Goal: Task Accomplishment & Management: Use online tool/utility

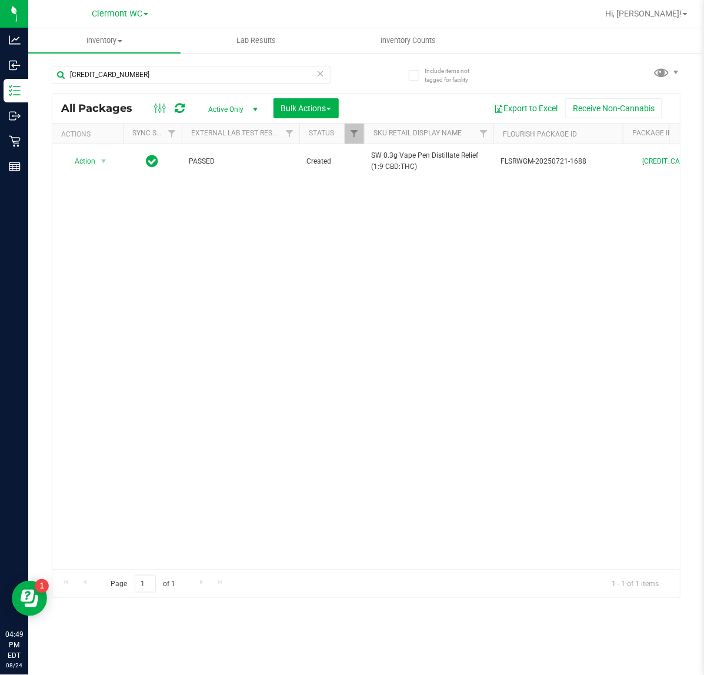
click at [317, 72] on icon at bounding box center [321, 73] width 8 height 14
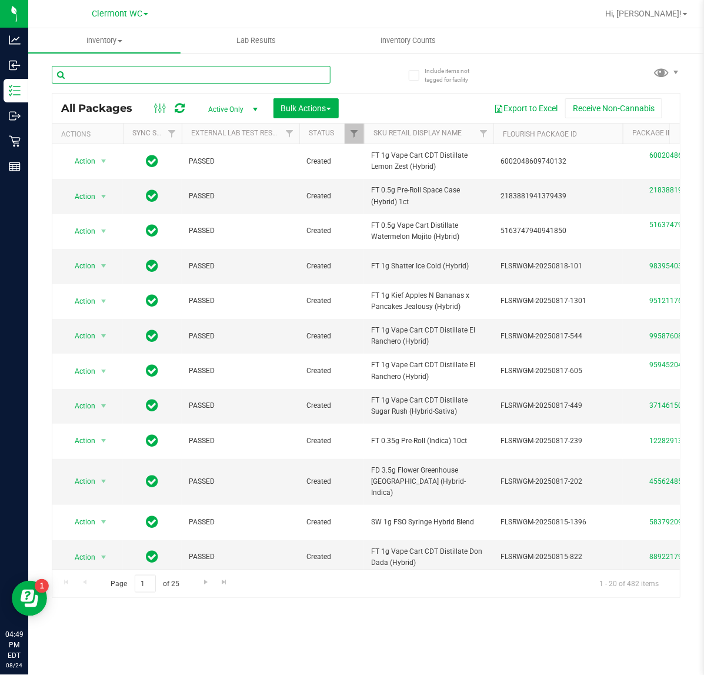
click at [154, 72] on input "text" at bounding box center [191, 75] width 279 height 18
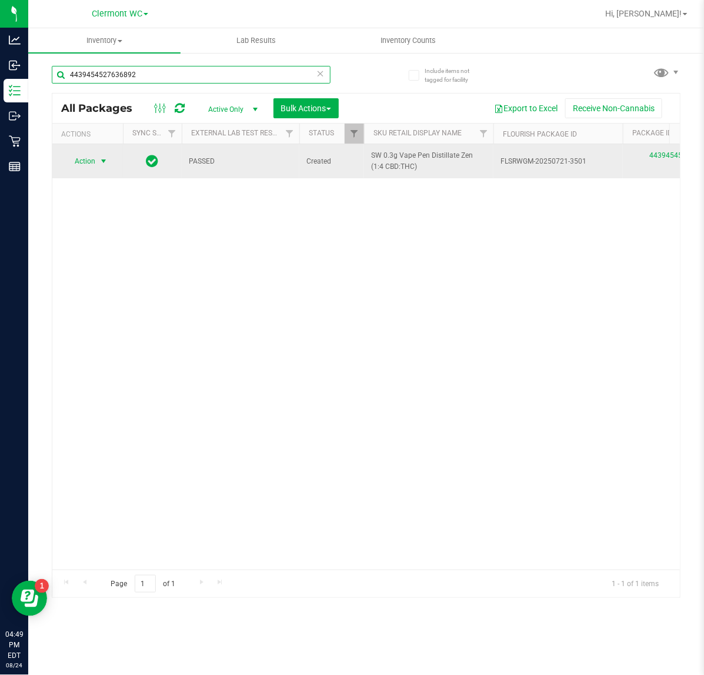
type input "4439454527636892"
click at [104, 161] on span "select" at bounding box center [103, 161] width 9 height 9
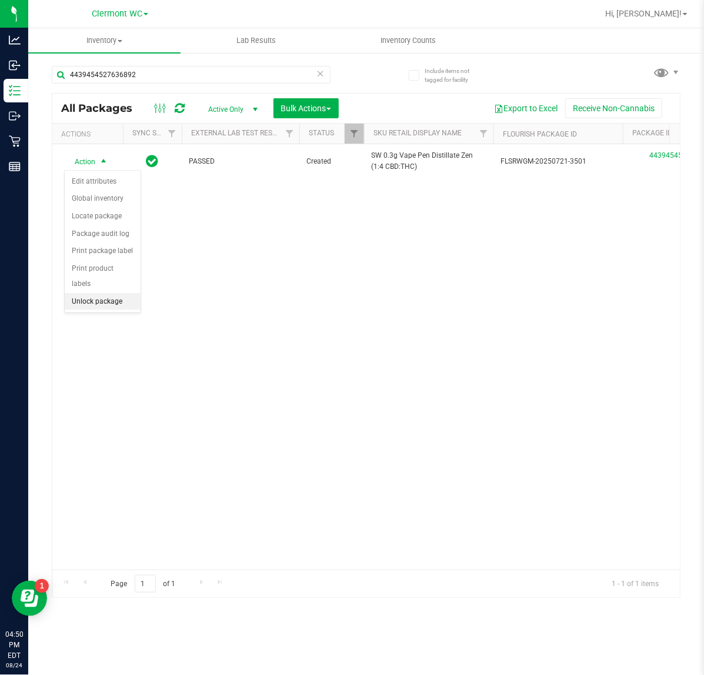
click at [98, 293] on li "Unlock package" at bounding box center [103, 302] width 76 height 18
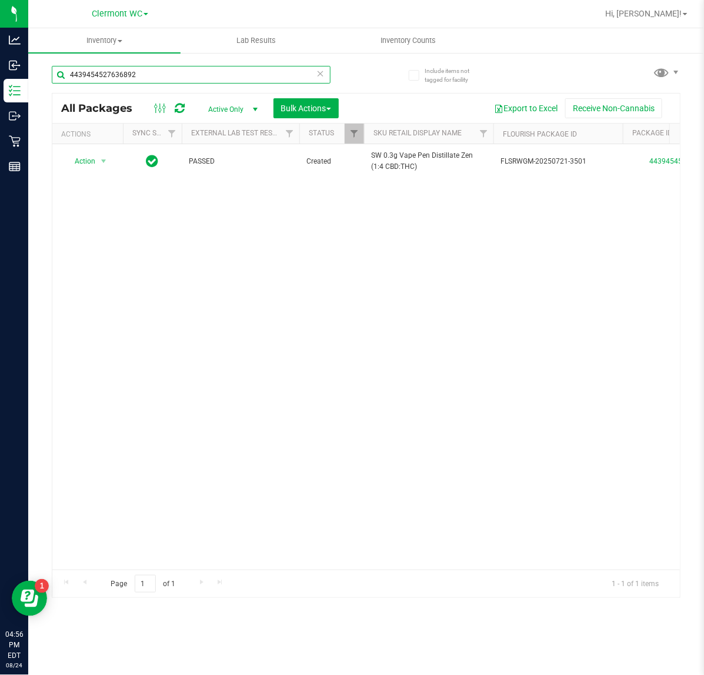
click at [307, 74] on input "4439454527636892" at bounding box center [191, 75] width 279 height 18
click at [321, 72] on icon at bounding box center [321, 73] width 8 height 14
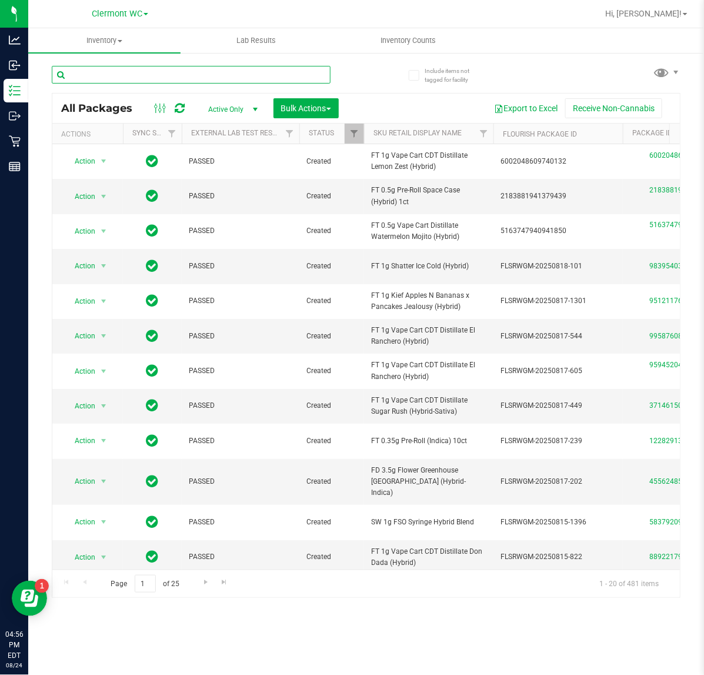
click at [127, 74] on input "text" at bounding box center [191, 75] width 279 height 18
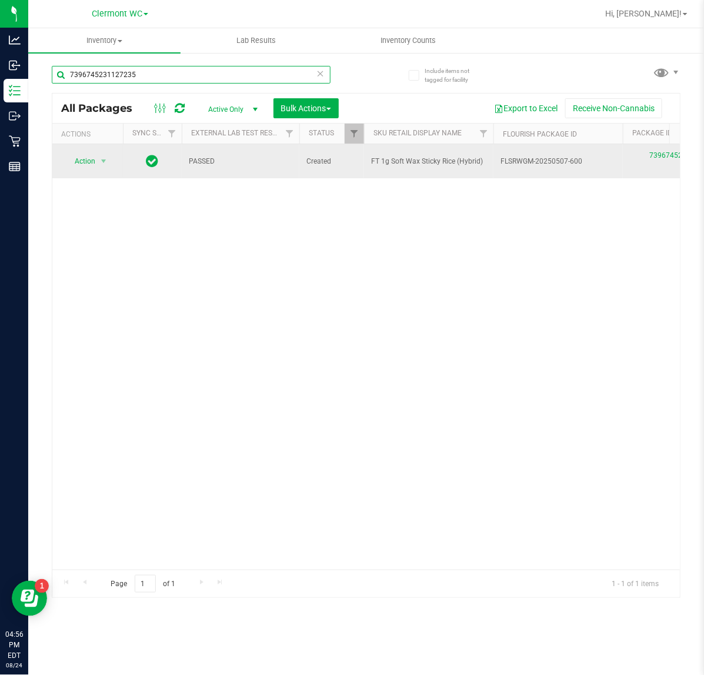
type input "7396745231127235"
click at [81, 158] on span "Action" at bounding box center [80, 161] width 32 height 16
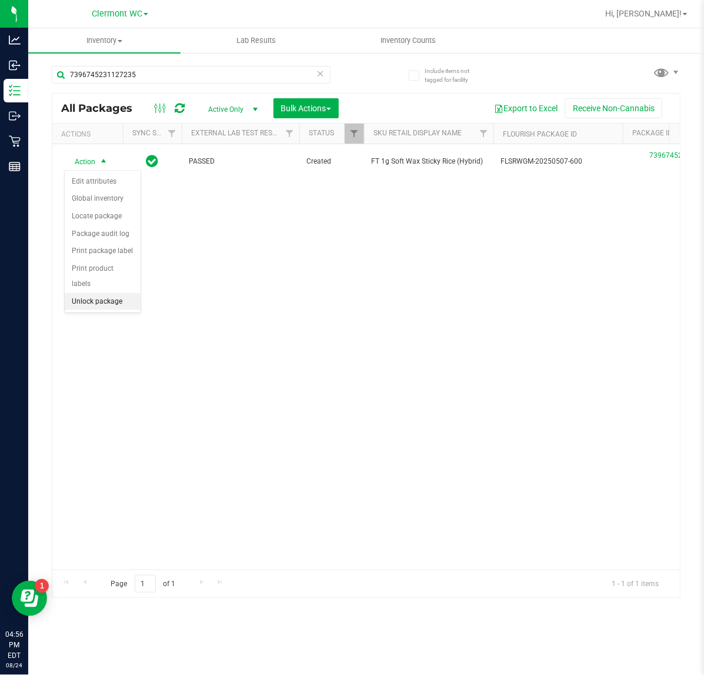
click at [101, 295] on li "Unlock package" at bounding box center [103, 302] width 76 height 18
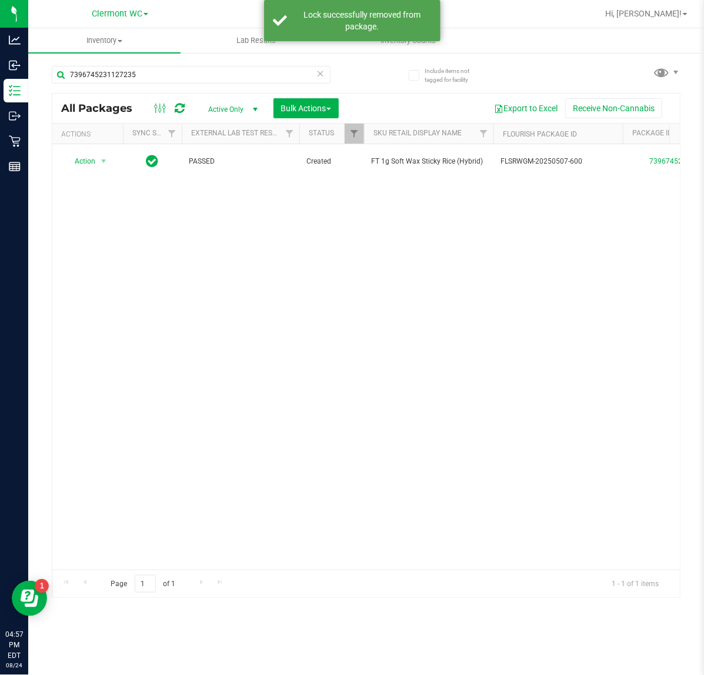
click at [317, 71] on icon at bounding box center [321, 73] width 8 height 14
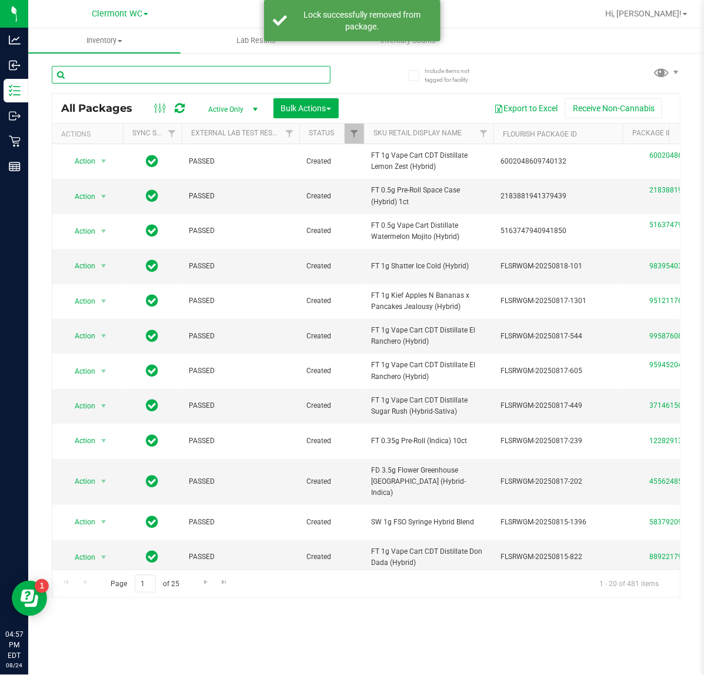
click at [174, 76] on input "text" at bounding box center [191, 75] width 279 height 18
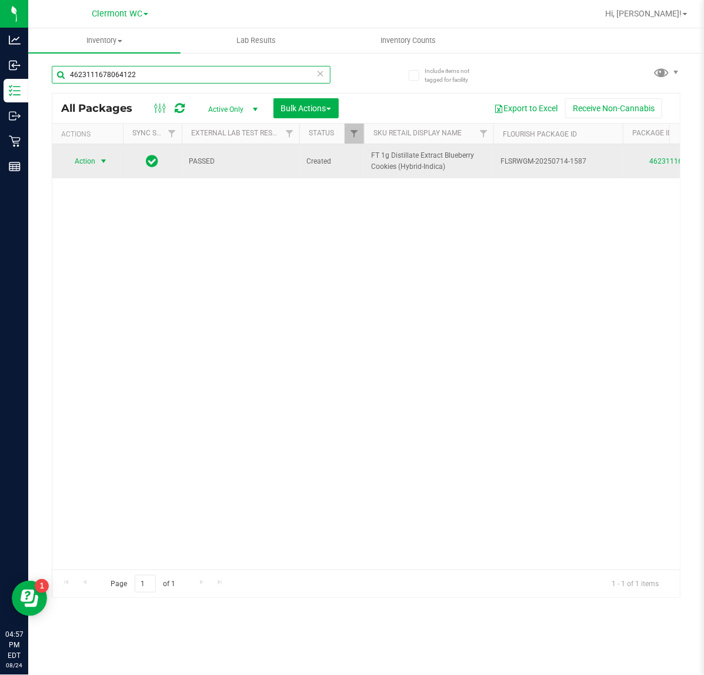
type input "4623111678064122"
click at [94, 165] on span "Action" at bounding box center [80, 161] width 32 height 16
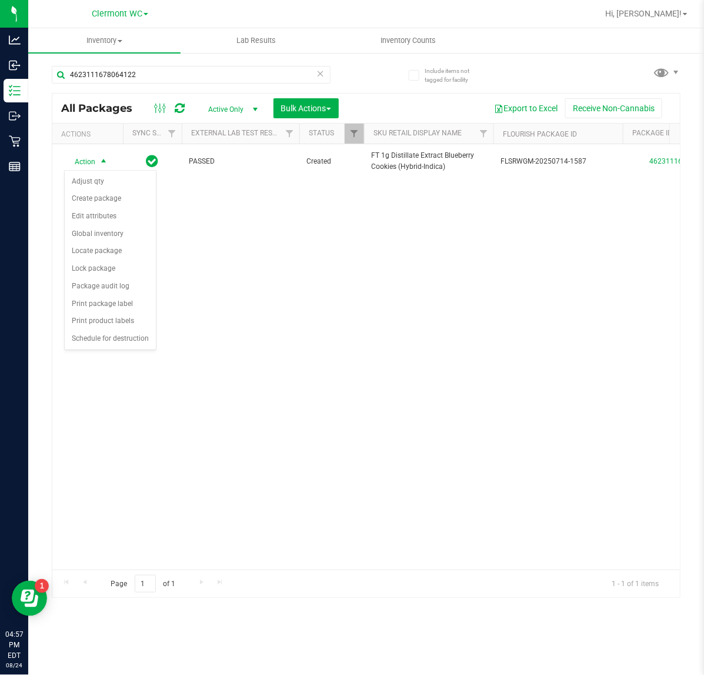
click at [572, 303] on div "Action Action Adjust qty Create package Edit attributes Global inventory Locate…" at bounding box center [366, 356] width 628 height 425
